Goal: Task Accomplishment & Management: Manage account settings

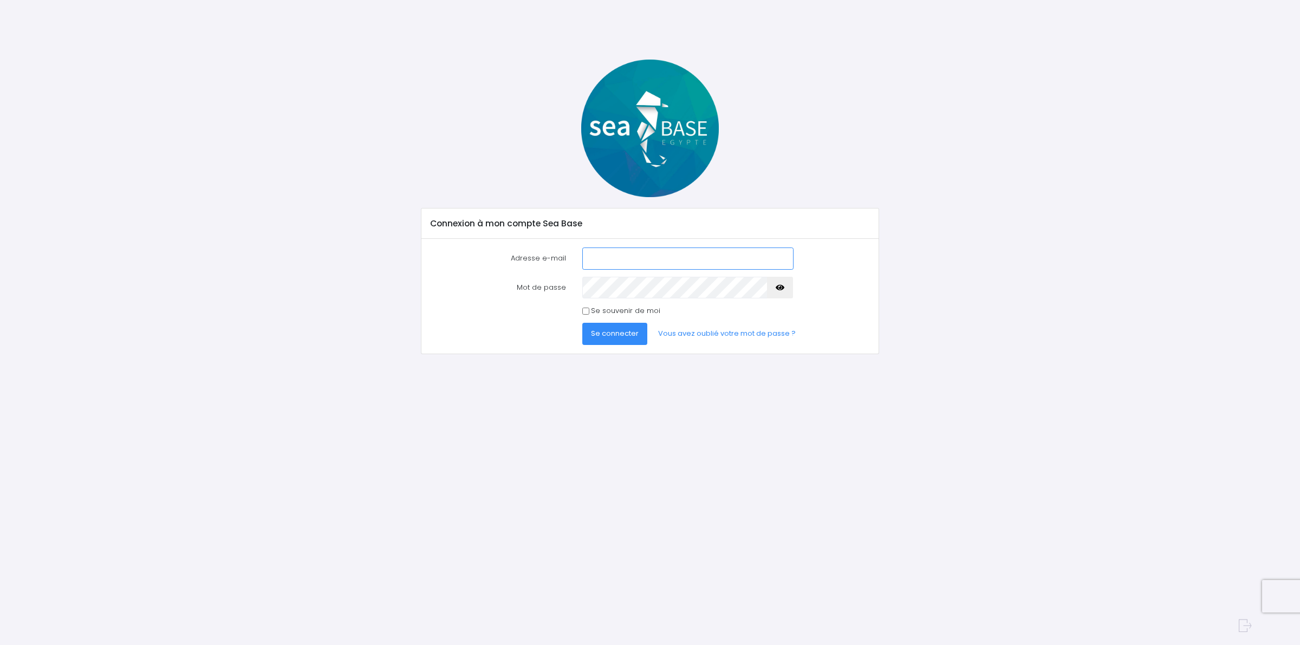
type input "[EMAIL_ADDRESS][DOMAIN_NAME]"
click at [617, 335] on span "Se connecter" at bounding box center [615, 333] width 48 height 10
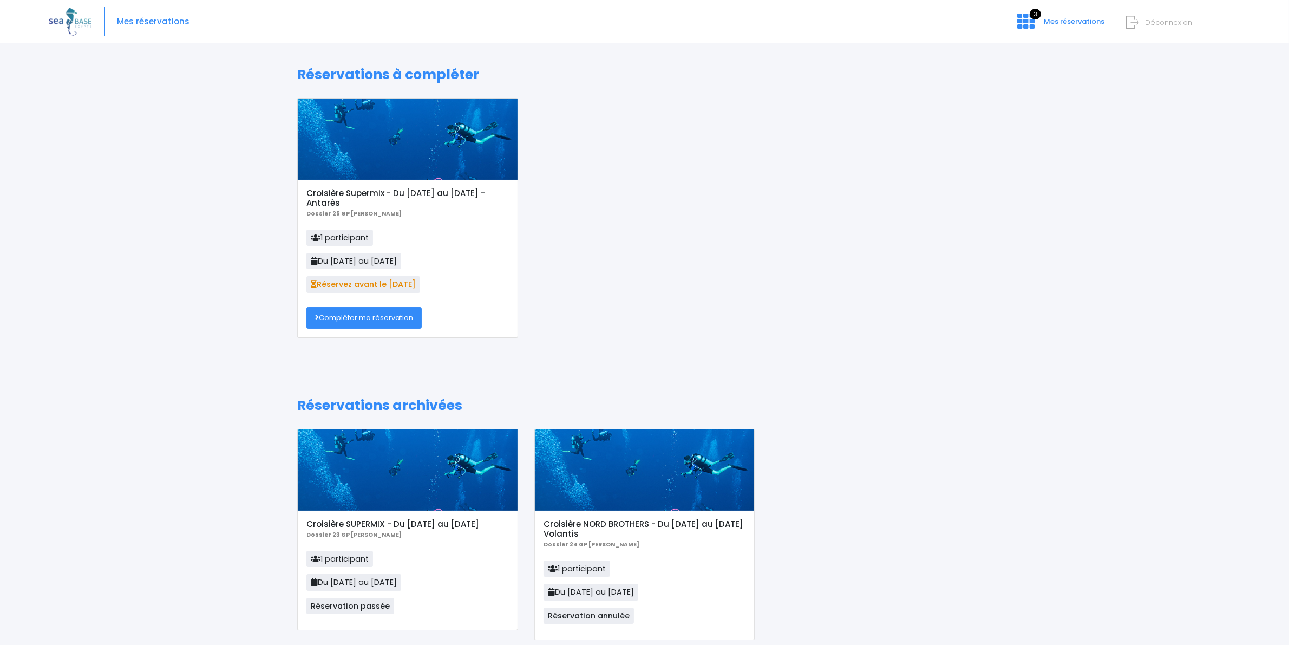
click at [864, 330] on div "Croisière Supermix - Du [DATE] au [DATE] - Antarès Dossier 25 GP [PERSON_NAME] …" at bounding box center [644, 226] width 711 height 256
click at [458, 158] on div at bounding box center [408, 139] width 220 height 81
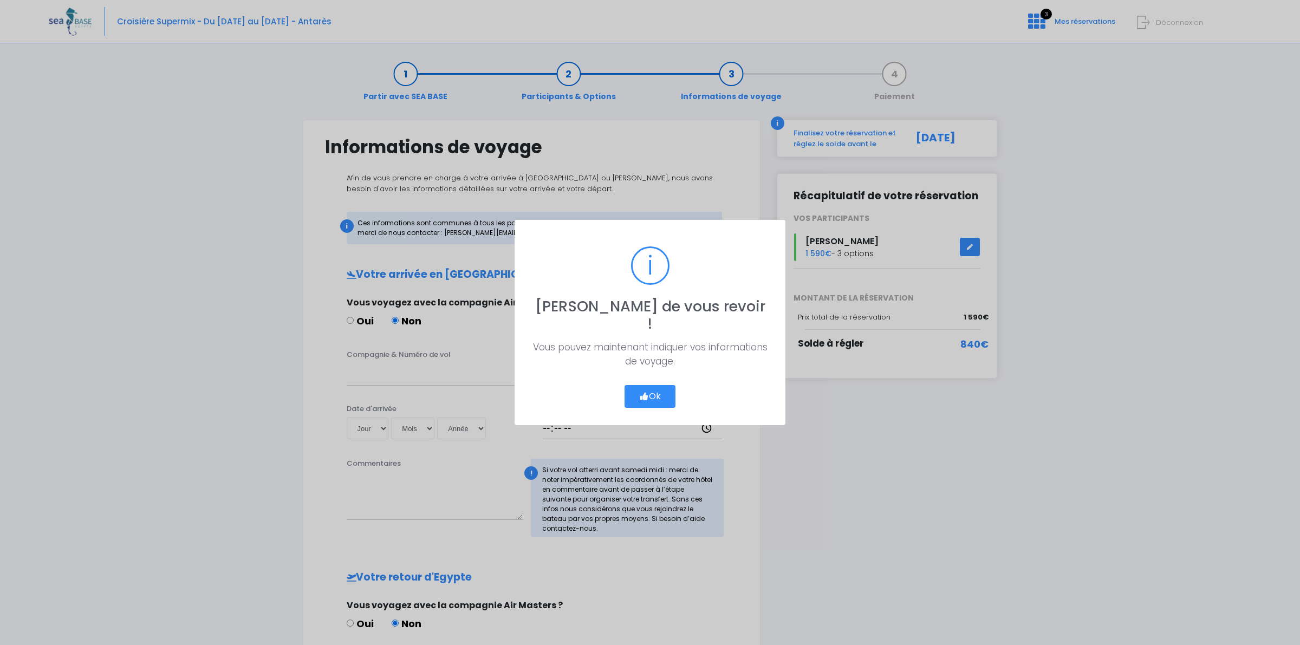
click at [654, 389] on button "Ok" at bounding box center [649, 396] width 51 height 23
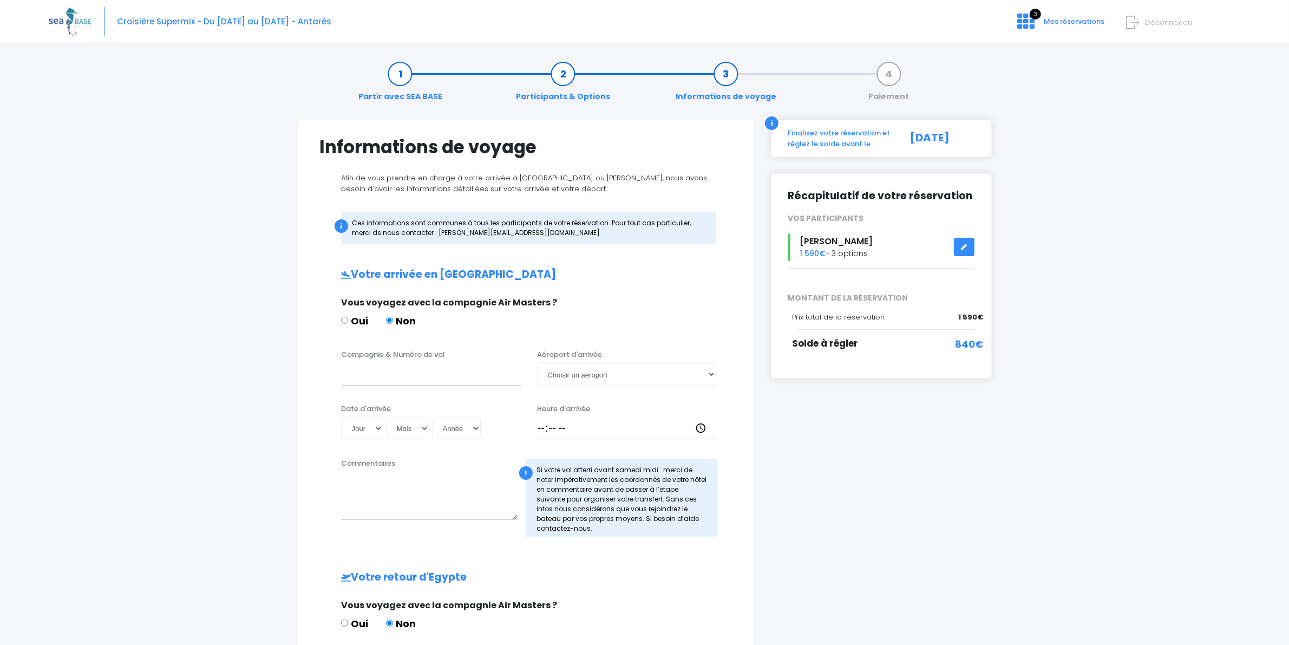
click at [962, 247] on icon at bounding box center [965, 247] width 8 height 0
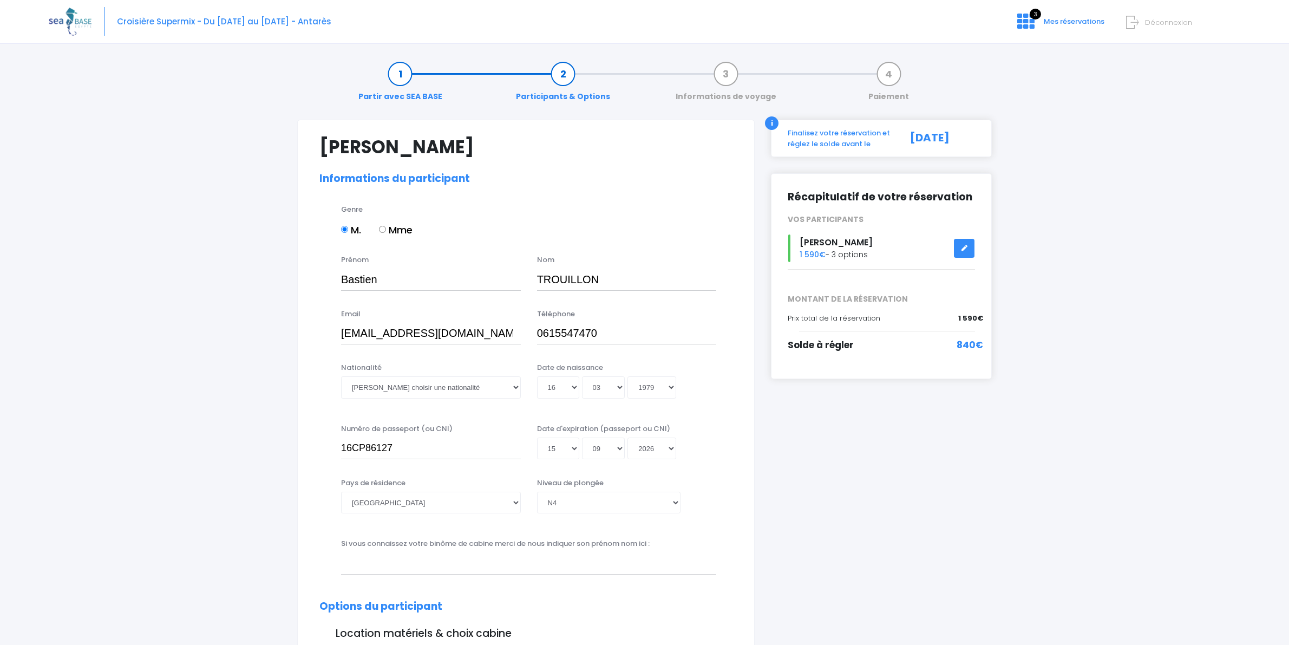
select select "N4"
select select "L"
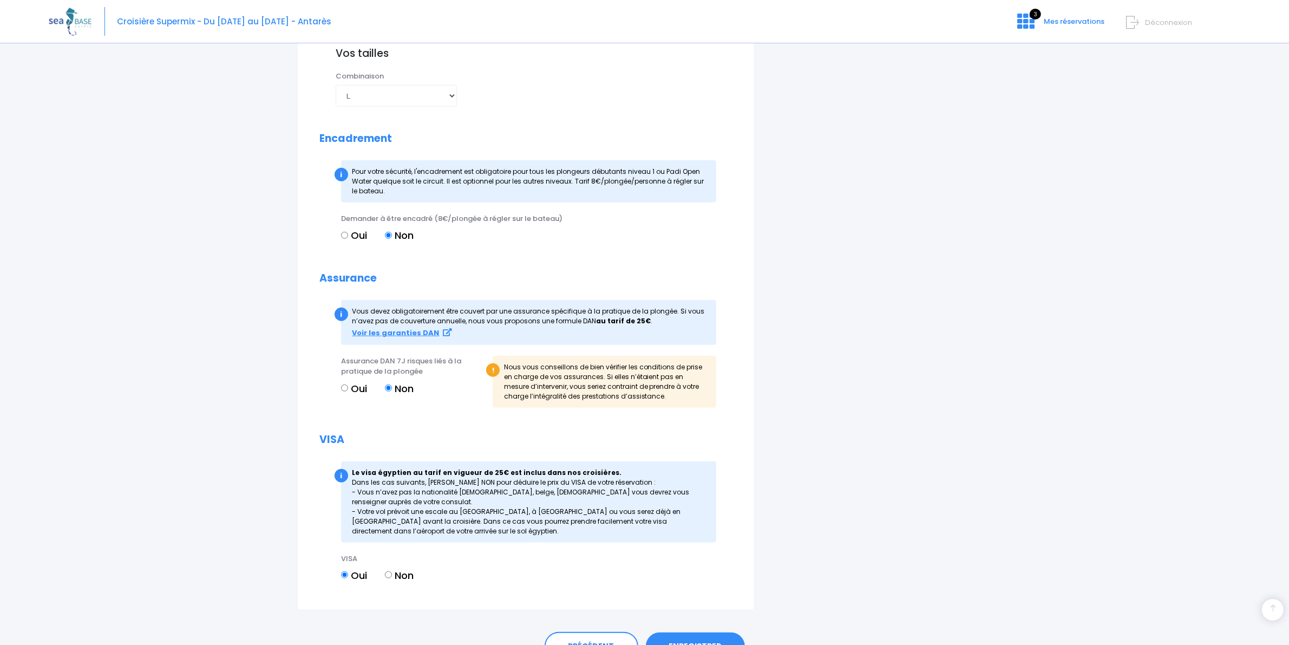
scroll to position [1074, 0]
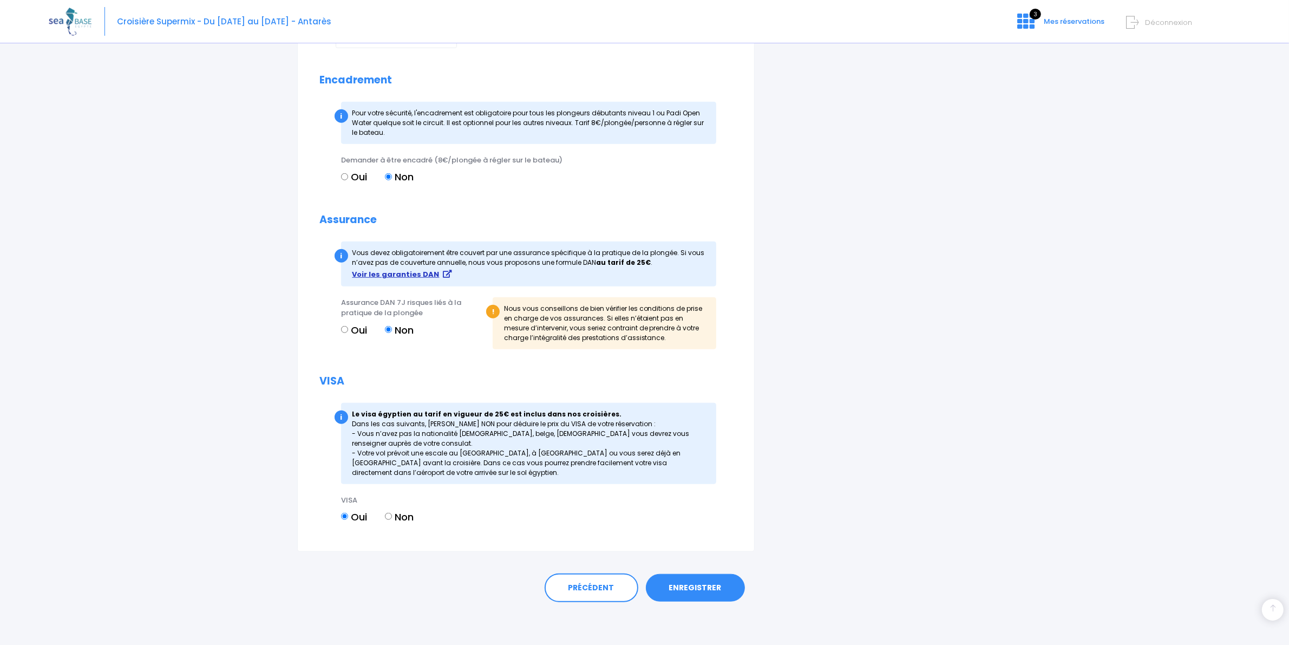
click at [394, 275] on strong "Voir les garanties DAN" at bounding box center [396, 274] width 87 height 10
